Goal: Check status: Check status

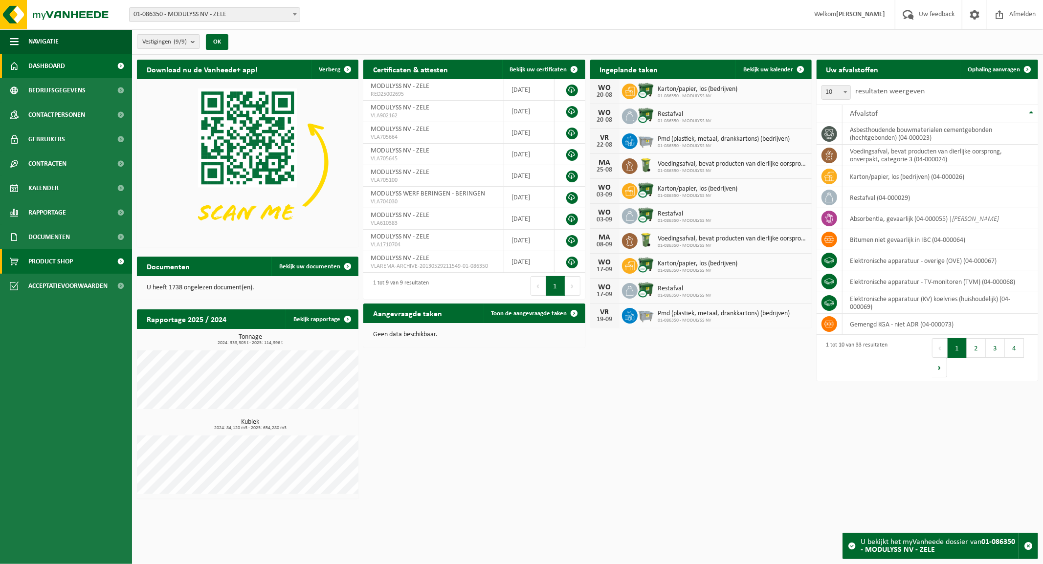
click at [54, 256] on span "Product Shop" at bounding box center [50, 261] width 45 height 24
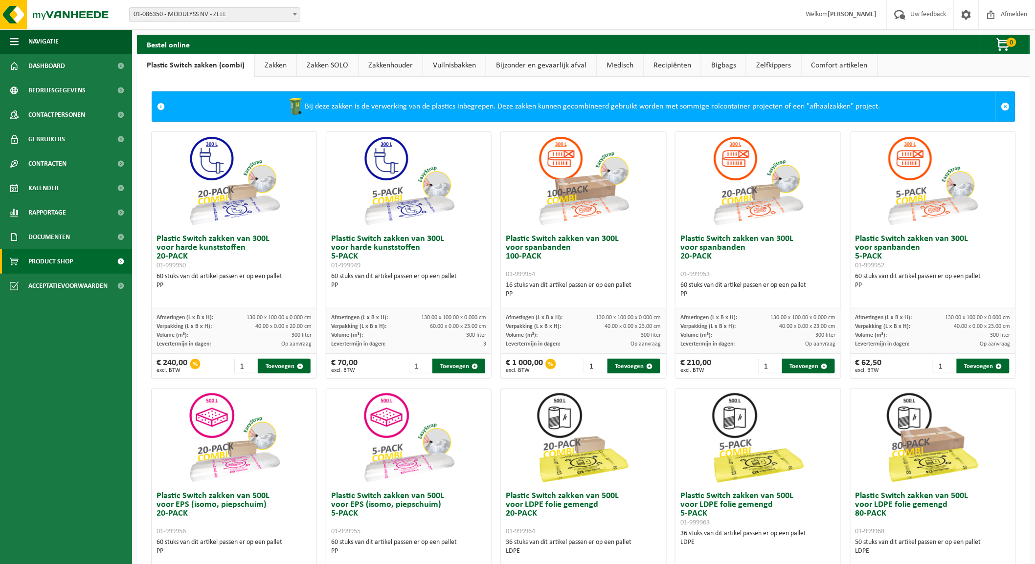
click at [272, 65] on link "Zakken" at bounding box center [276, 65] width 42 height 22
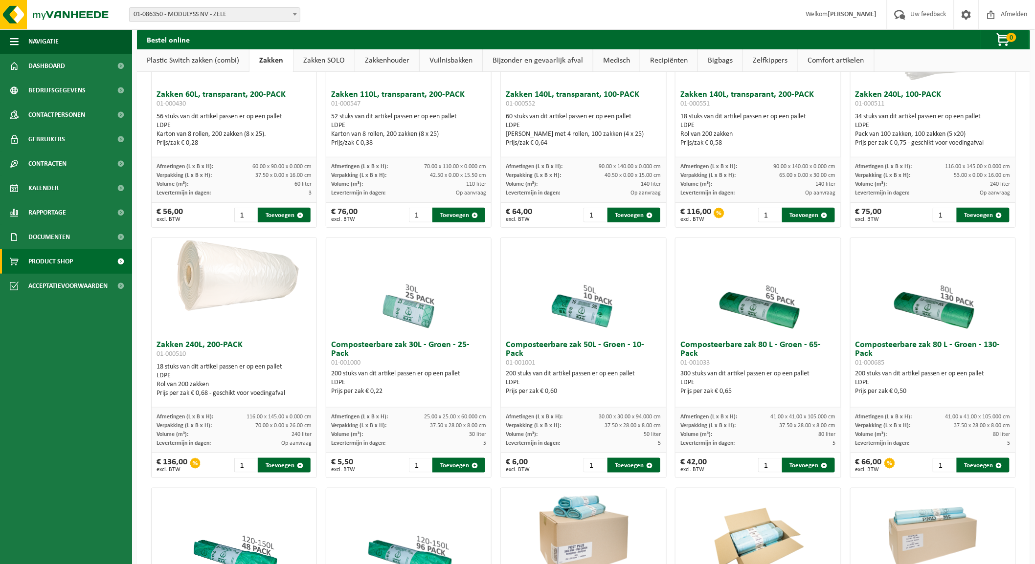
scroll to position [163, 0]
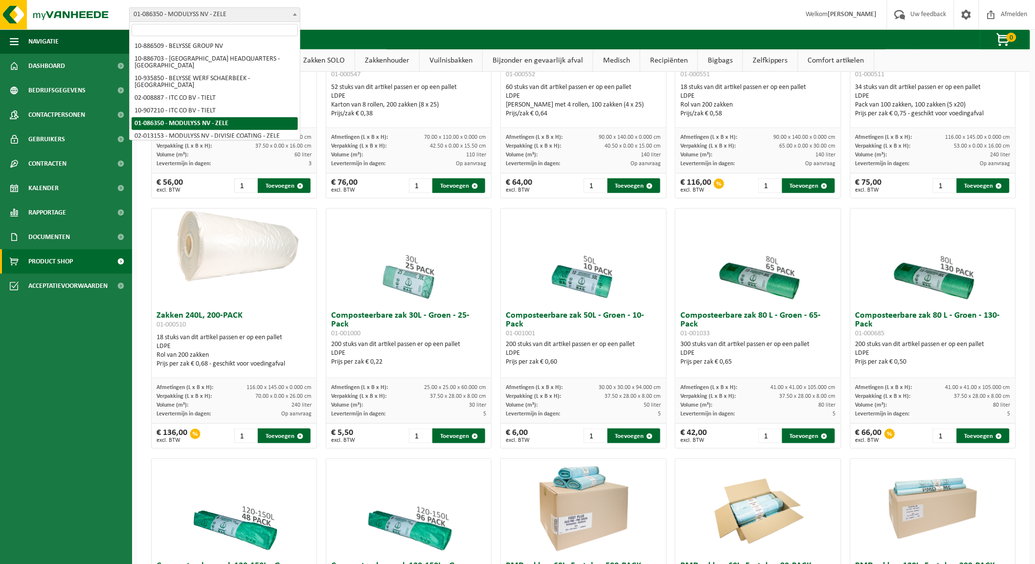
click at [182, 17] on span "01-086350 - MODULYSS NV - ZELE" at bounding box center [215, 15] width 170 height 14
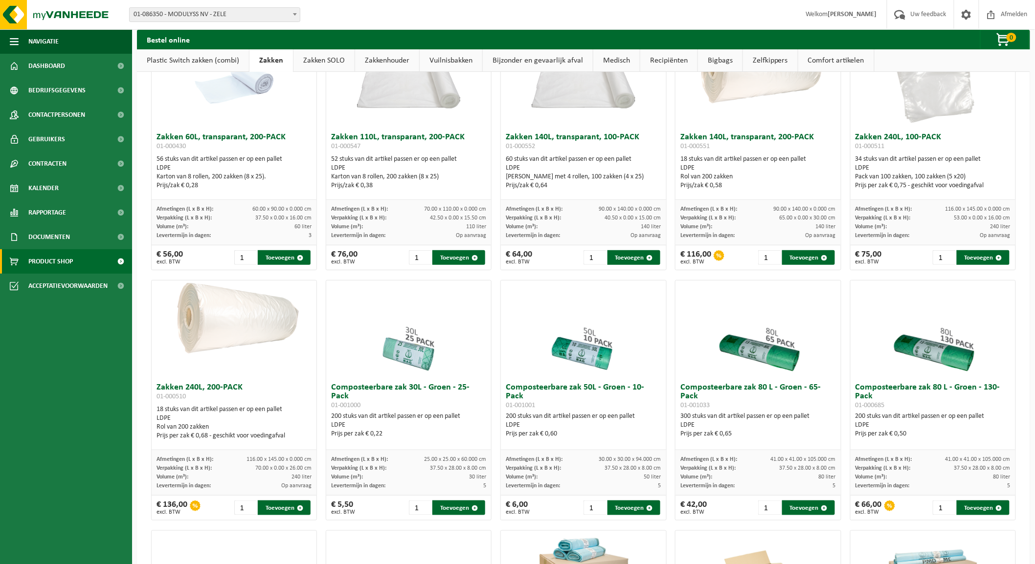
scroll to position [0, 0]
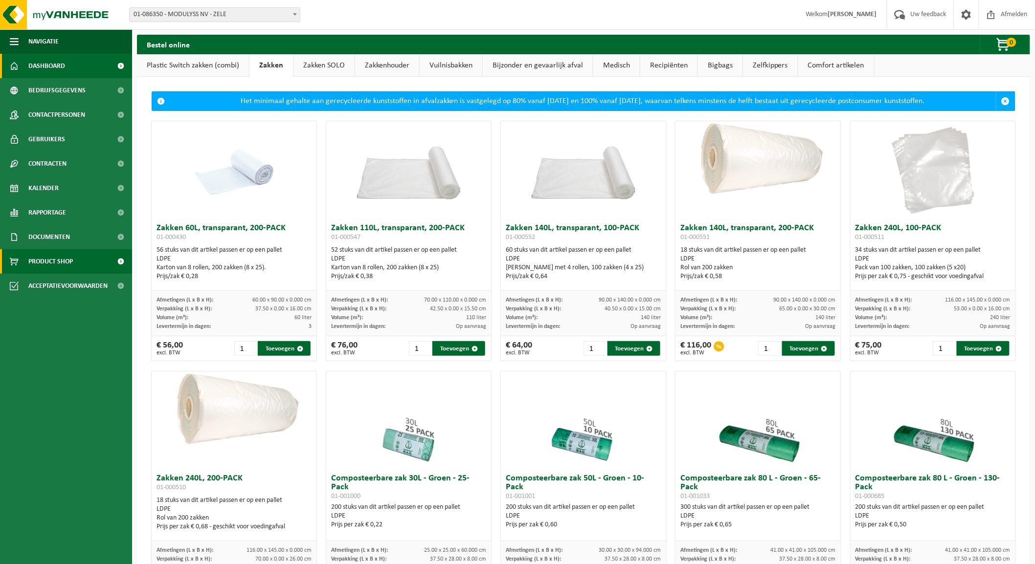
click at [46, 62] on span "Dashboard" at bounding box center [46, 66] width 37 height 24
click at [214, 12] on span "01-086350 - MODULYSS NV - ZELE" at bounding box center [215, 15] width 170 height 14
click at [384, 6] on div "Vestiging: 10-886509 - BELYSSE GROUP NV 10-886703 - BELYSSE HEADQUARTERS - WARE…" at bounding box center [517, 15] width 1035 height 30
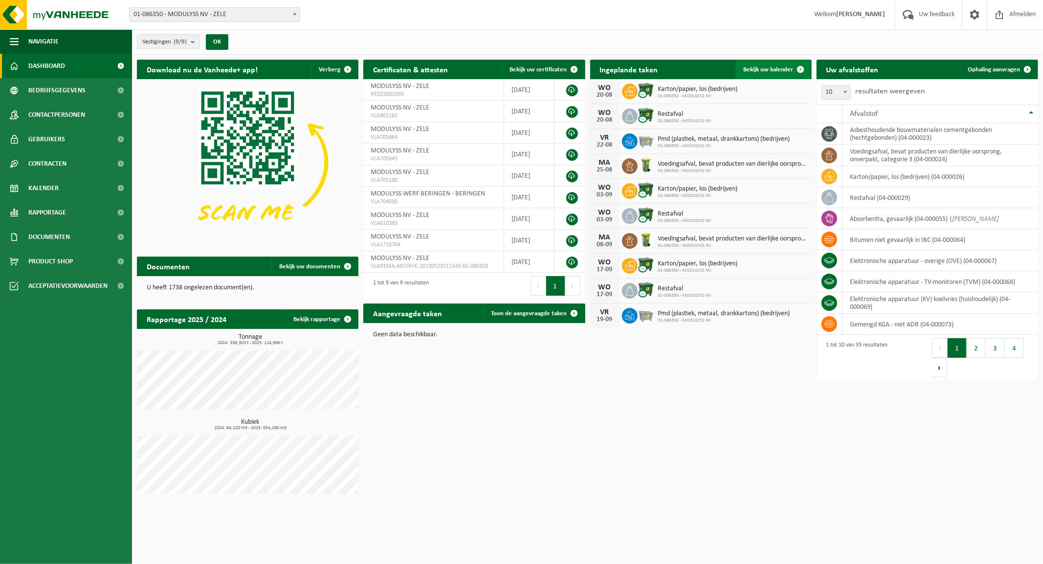
click at [776, 65] on link "Bekijk uw kalender" at bounding box center [773, 70] width 75 height 20
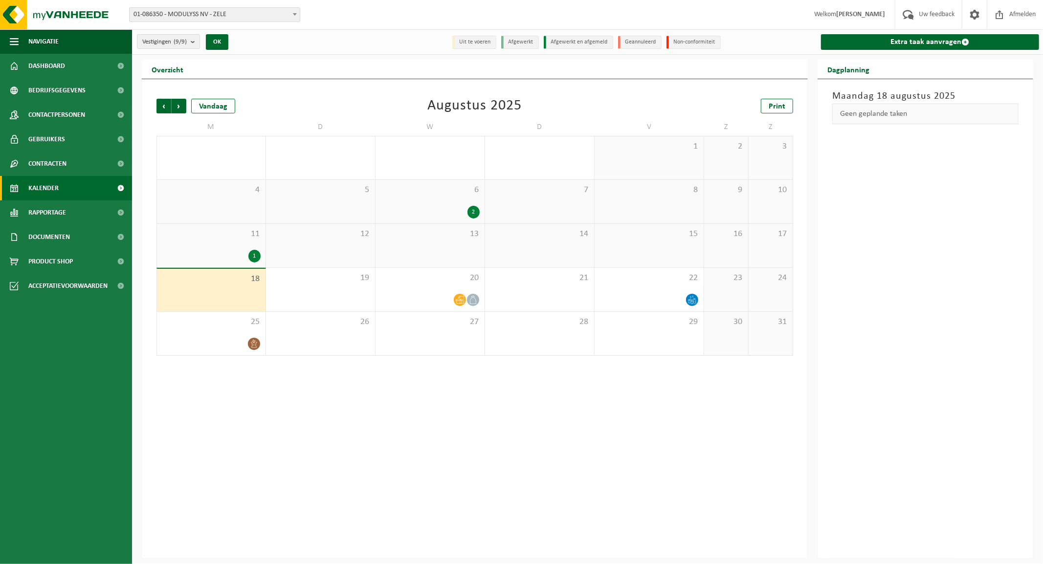
click at [219, 290] on div "18" at bounding box center [211, 290] width 109 height 43
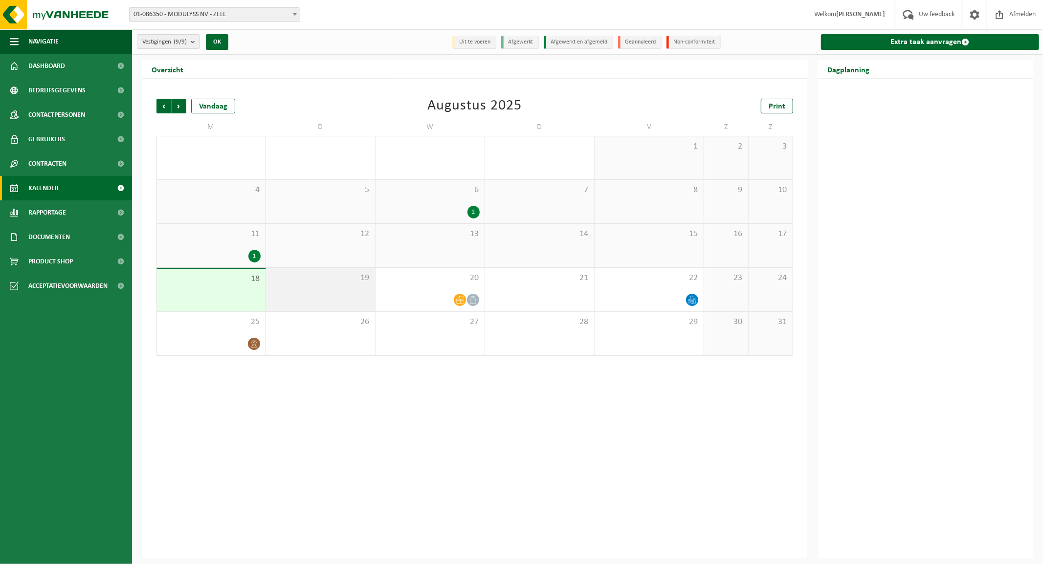
click at [319, 281] on span "19" at bounding box center [320, 278] width 99 height 11
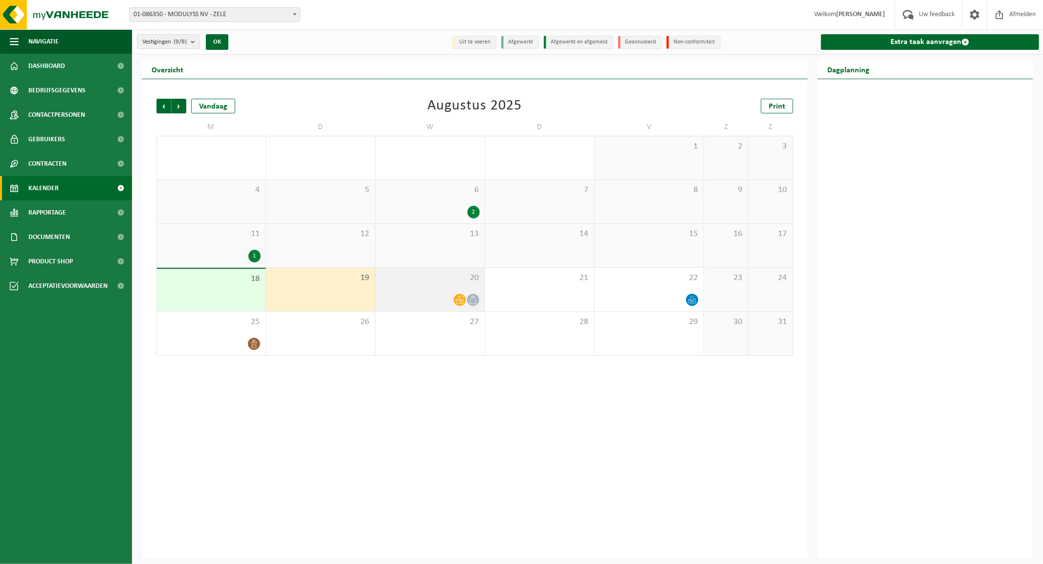
click at [433, 291] on div "20" at bounding box center [430, 290] width 109 height 44
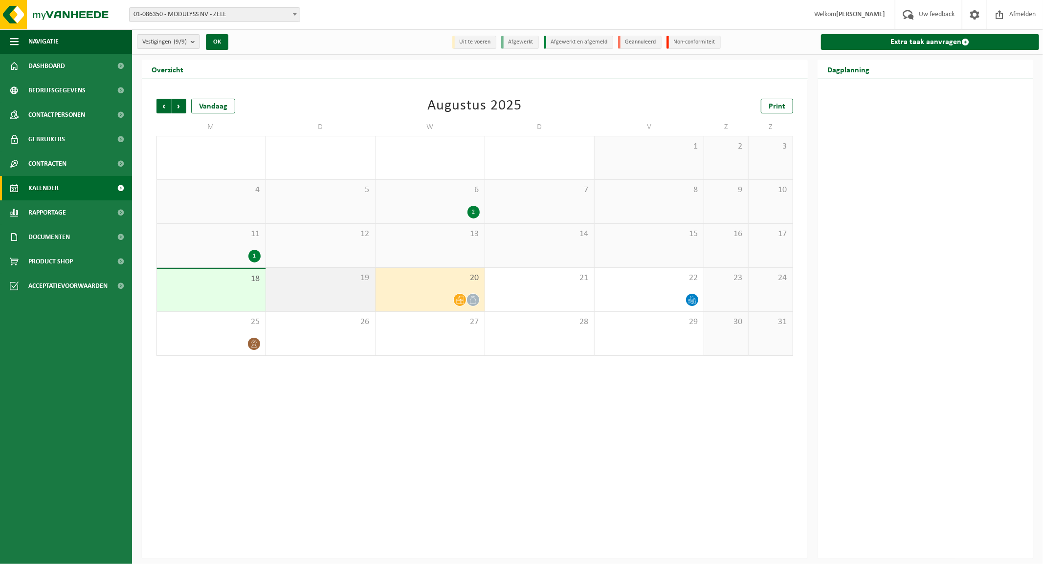
click at [308, 290] on div "19" at bounding box center [320, 290] width 109 height 44
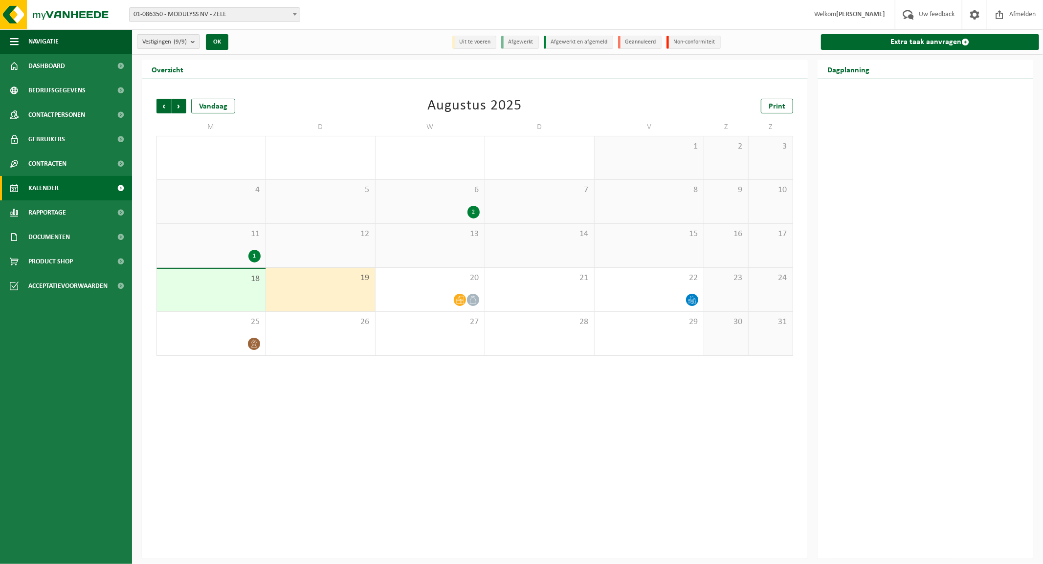
click at [208, 284] on div "18" at bounding box center [211, 290] width 109 height 43
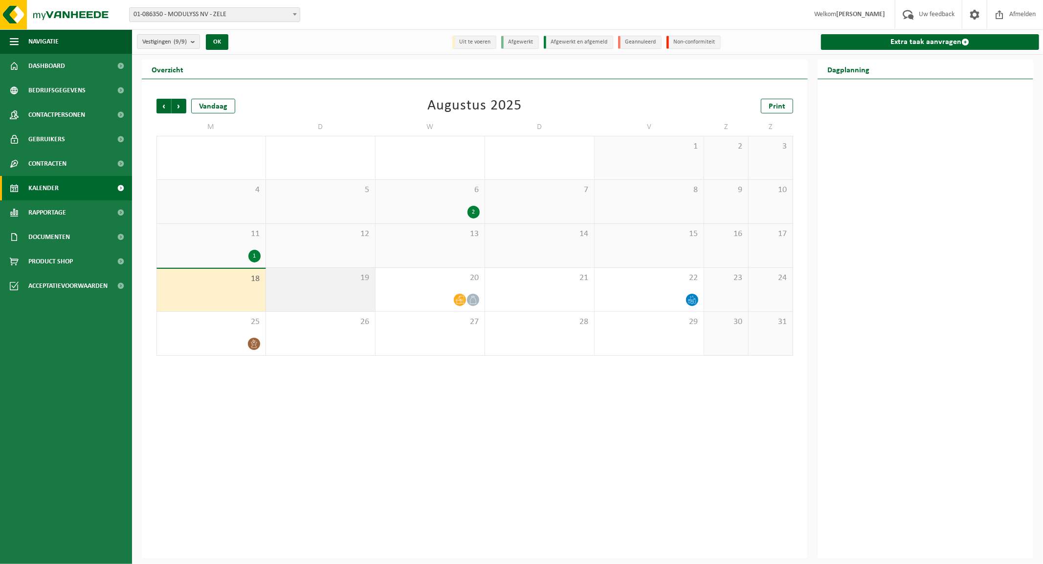
click at [294, 287] on div "19" at bounding box center [320, 290] width 109 height 44
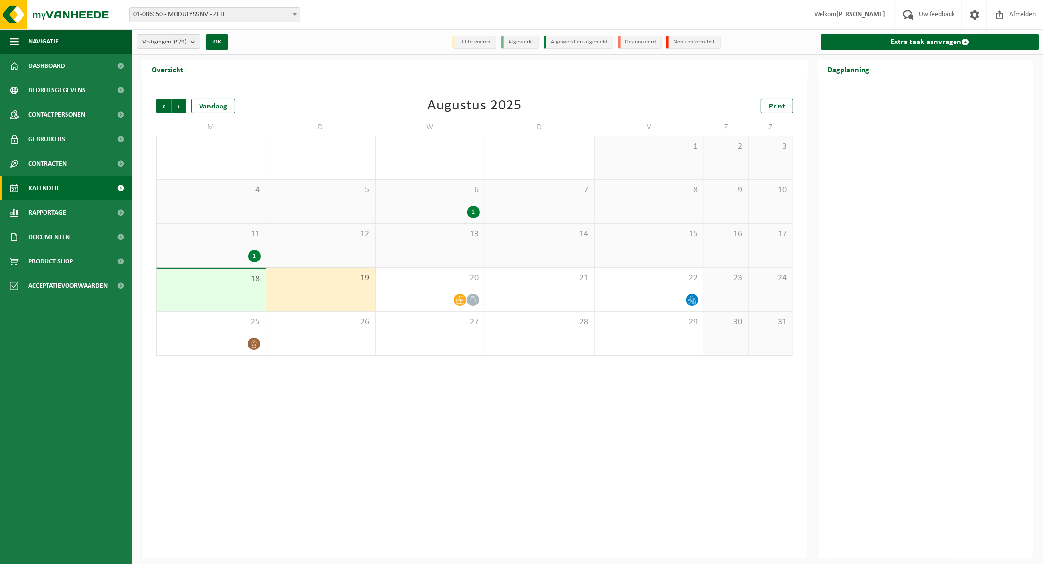
click at [206, 286] on div "18" at bounding box center [211, 290] width 109 height 43
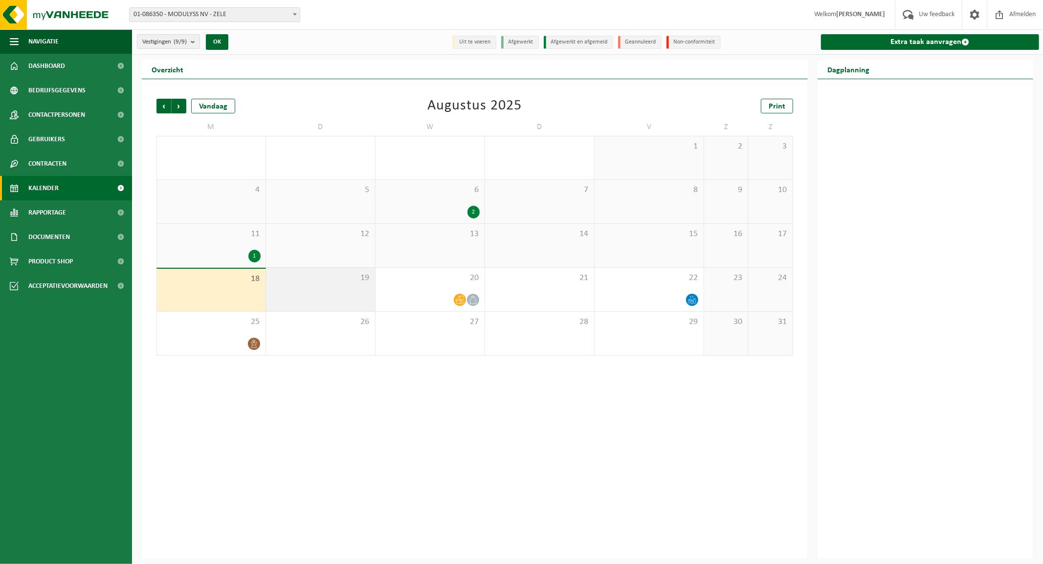
click at [313, 286] on div "19" at bounding box center [320, 290] width 109 height 44
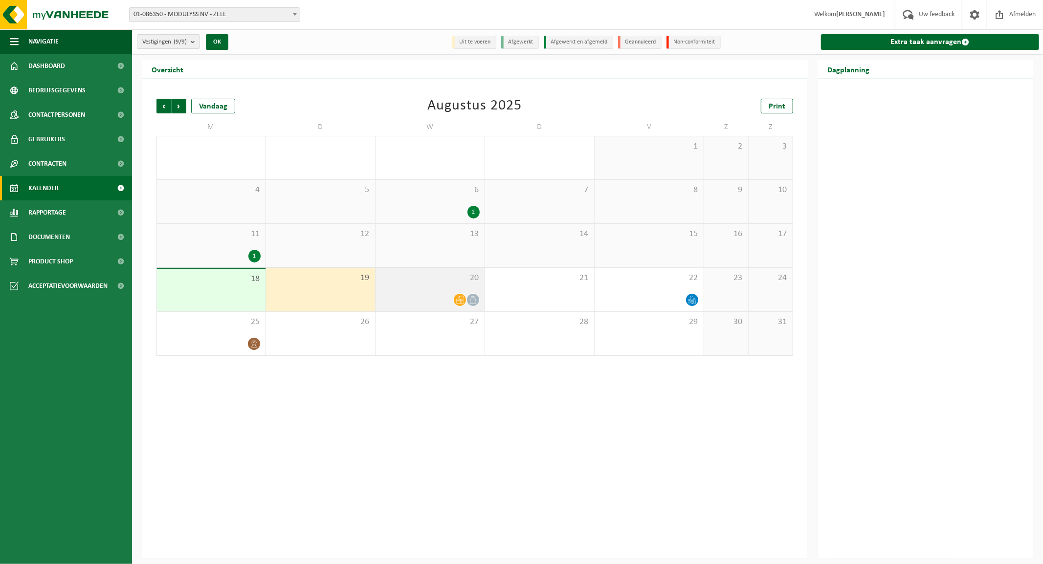
click at [415, 289] on div "20" at bounding box center [430, 290] width 109 height 44
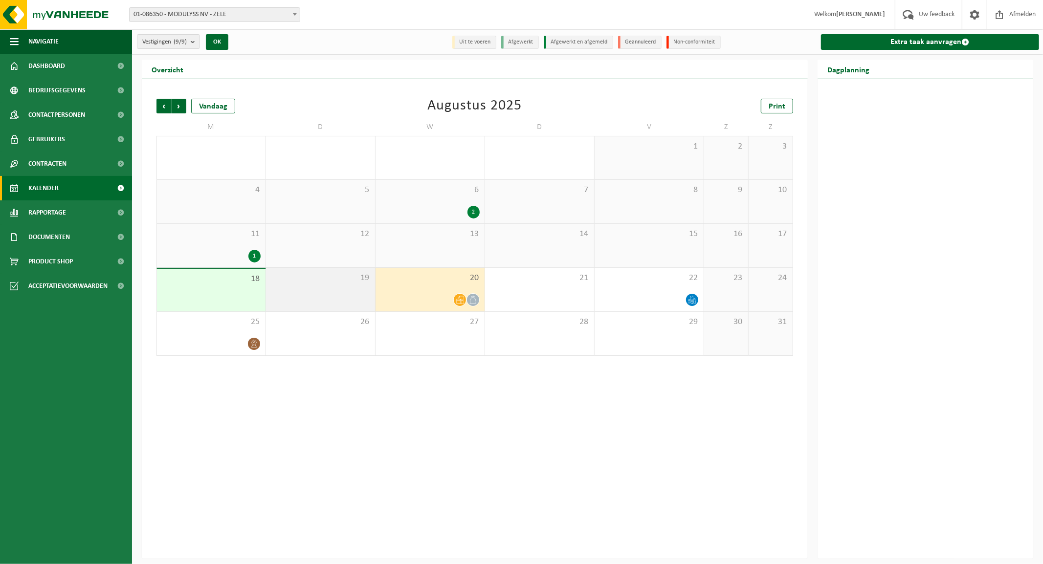
click at [306, 284] on div "19" at bounding box center [320, 290] width 109 height 44
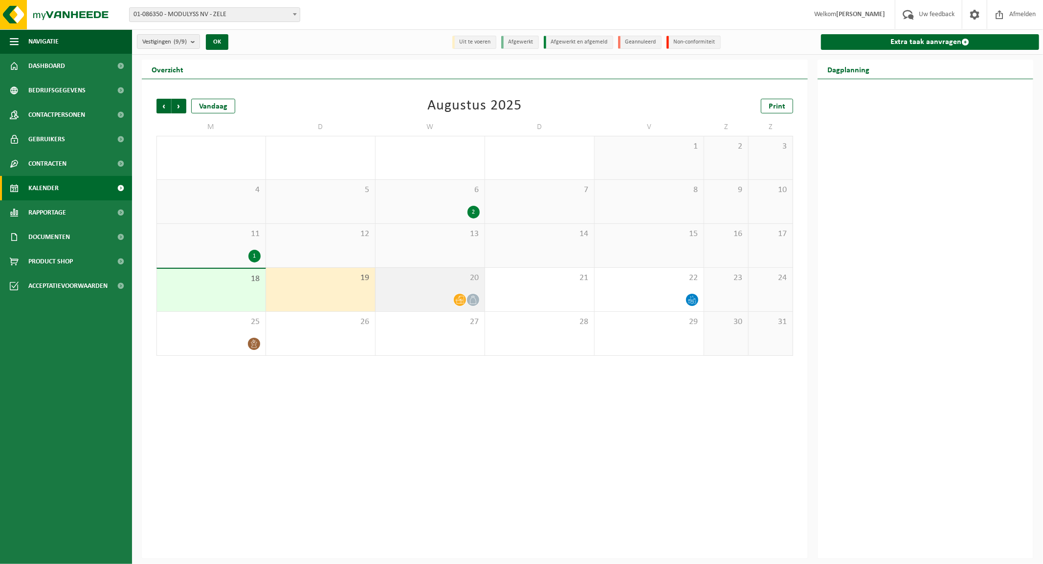
click at [422, 288] on div "20" at bounding box center [430, 290] width 109 height 44
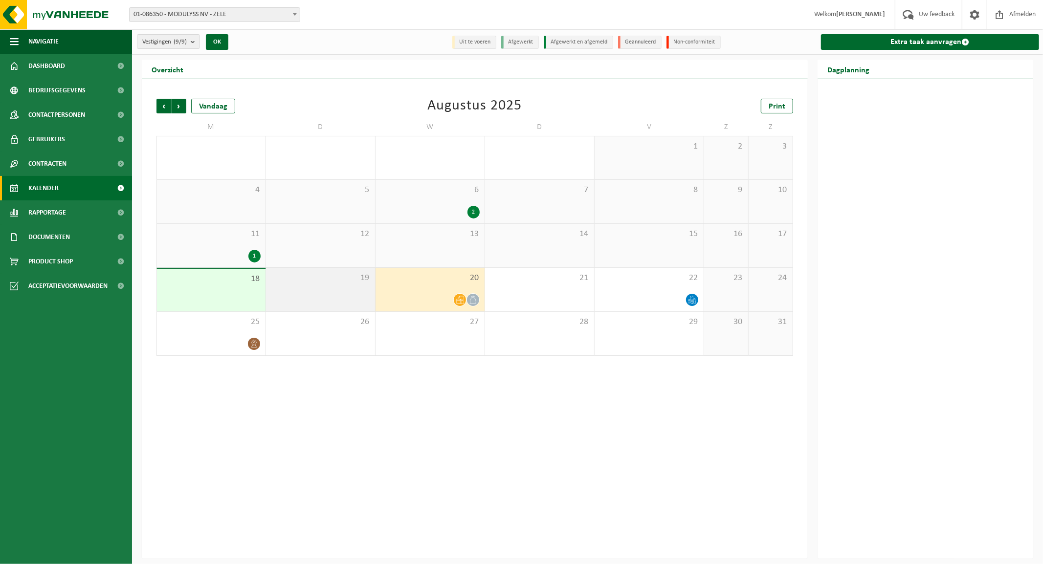
click at [335, 290] on div "19" at bounding box center [320, 290] width 109 height 44
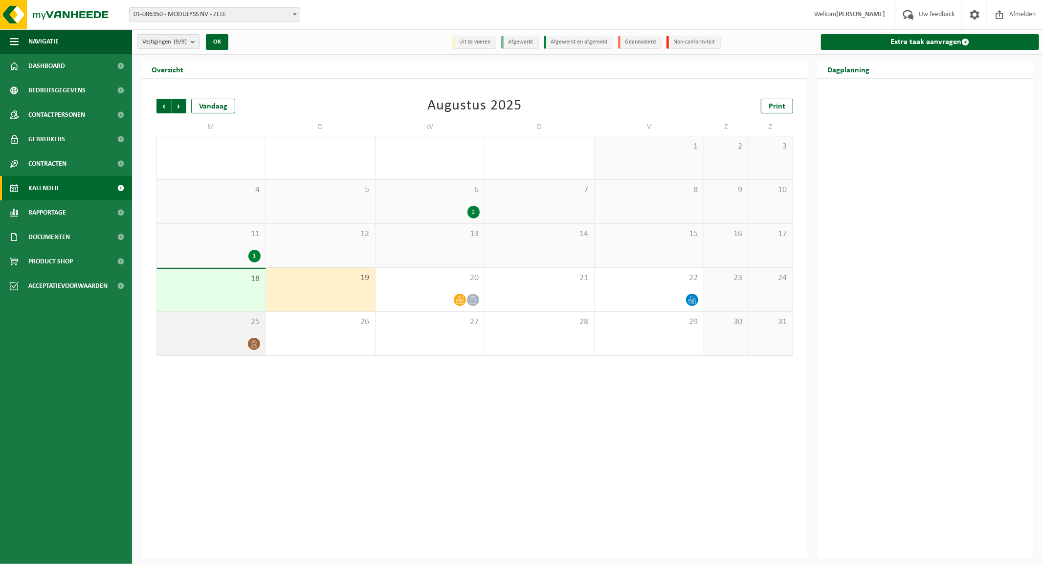
click at [242, 333] on div "25" at bounding box center [211, 334] width 109 height 44
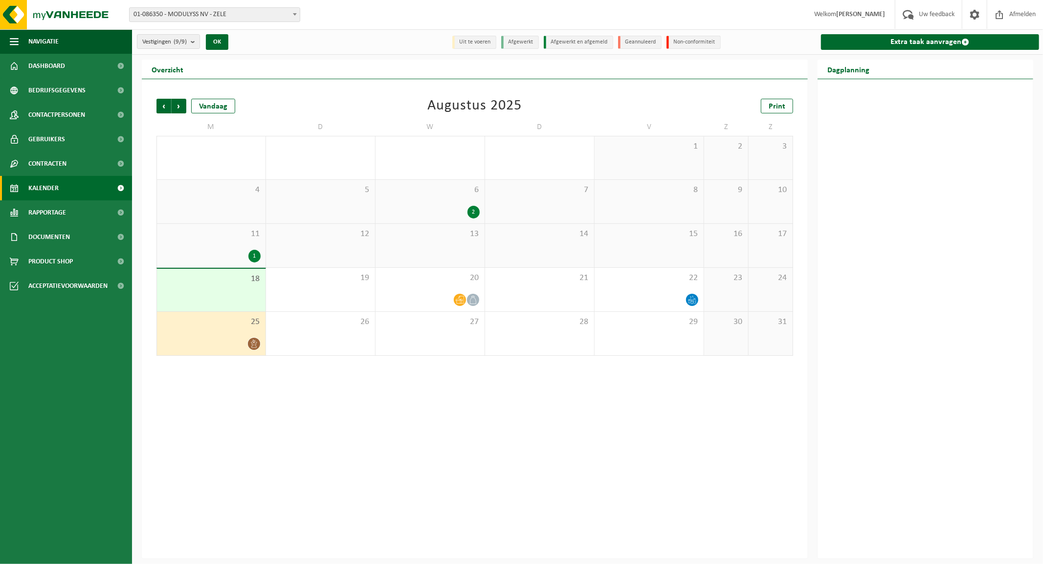
click at [233, 291] on div "18" at bounding box center [211, 290] width 109 height 43
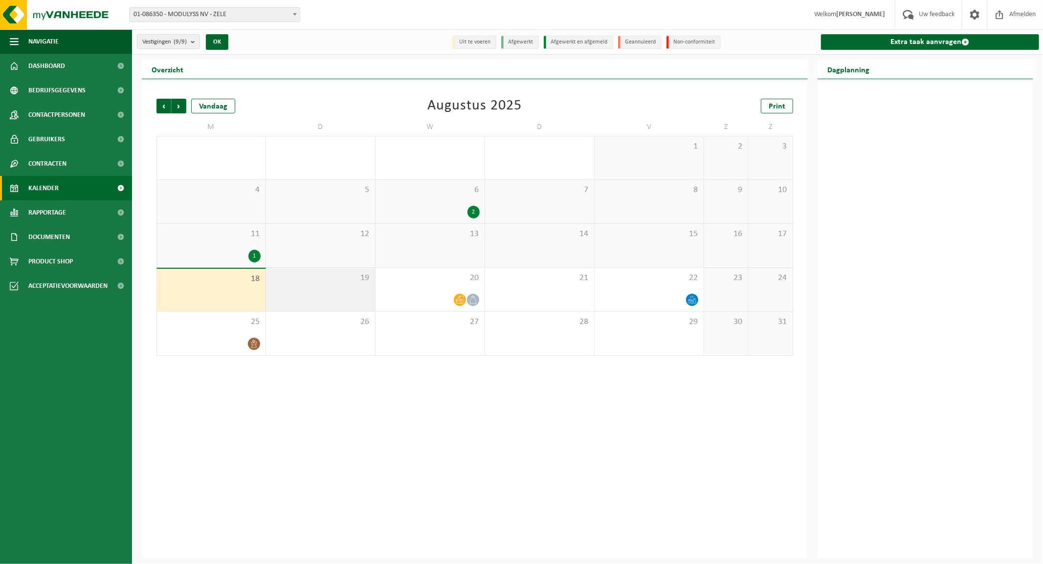
click at [335, 290] on div "19" at bounding box center [320, 290] width 109 height 44
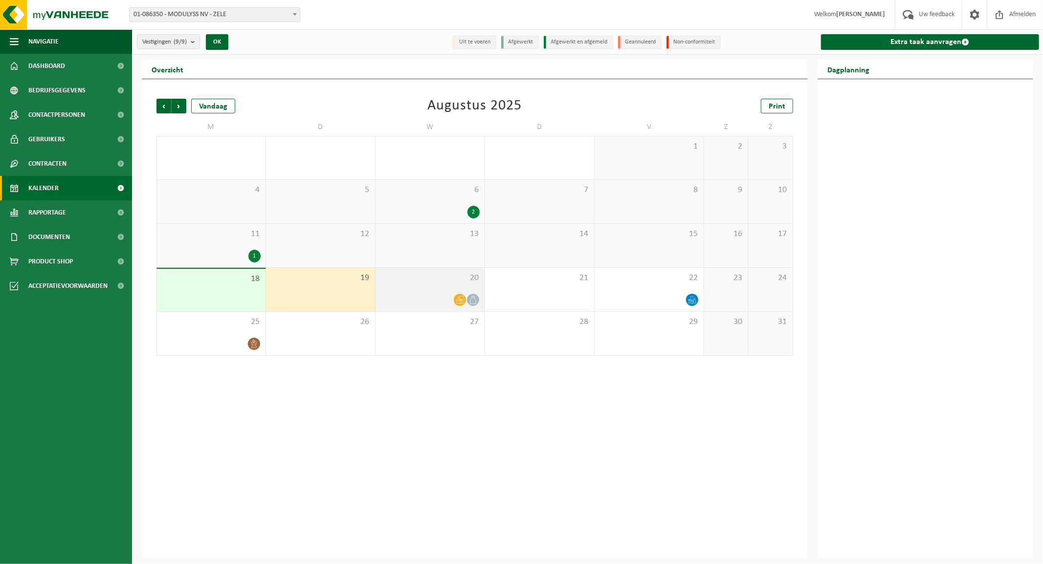
click at [414, 291] on div "20" at bounding box center [430, 290] width 109 height 44
